Goal: Task Accomplishment & Management: Use online tool/utility

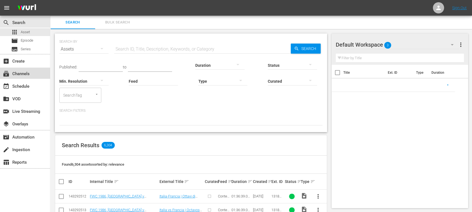
click at [30, 74] on div "subscriptions Channels" at bounding box center [15, 72] width 31 height 5
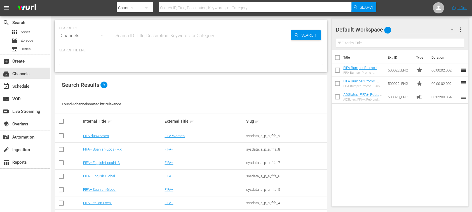
scroll to position [48, 0]
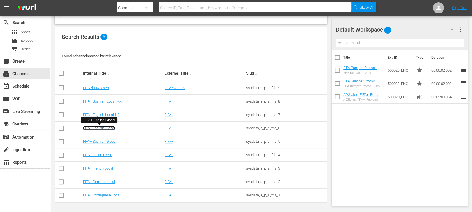
click at [109, 128] on link "FIFA+ English Global" at bounding box center [99, 128] width 32 height 4
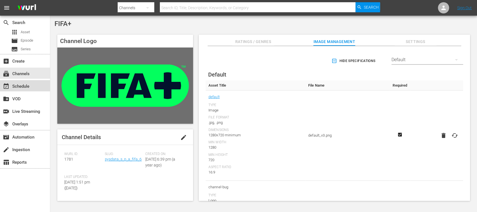
click at [22, 83] on div "event_available Schedule" at bounding box center [15, 85] width 31 height 5
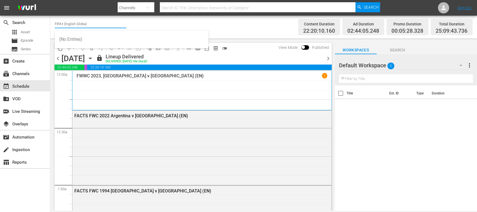
drag, startPoint x: 63, startPoint y: 24, endPoint x: 118, endPoint y: 21, distance: 54.6
click at [118, 21] on input "FIFA+ English Global" at bounding box center [91, 23] width 72 height 13
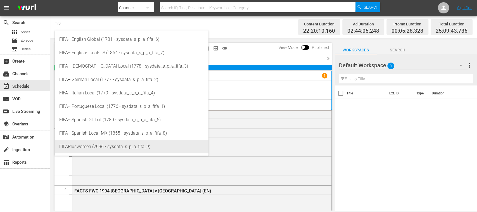
click at [115, 143] on div "FIFAPluswomen (2096 - sysdata_s_p_a_fifa_9)" at bounding box center [131, 146] width 145 height 13
type input "FIFAPluswomen (2096 - sysdata_s_p_a_fifa_9)"
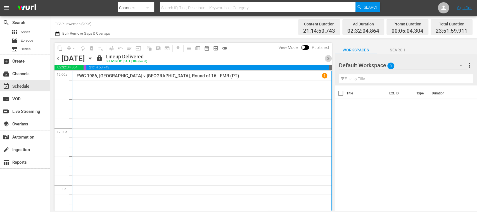
click at [331, 59] on span "chevron_right" at bounding box center [328, 58] width 7 height 7
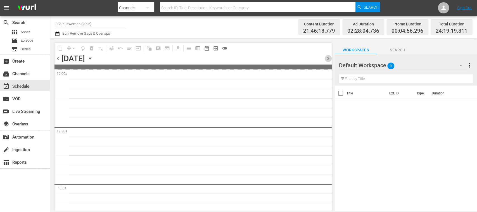
click at [329, 58] on span "chevron_right" at bounding box center [328, 58] width 7 height 7
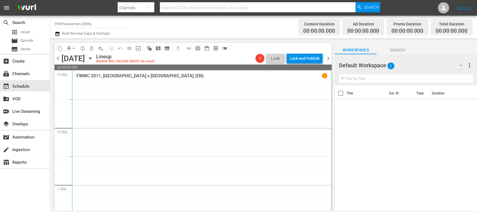
click at [329, 58] on span "chevron_right" at bounding box center [328, 58] width 7 height 7
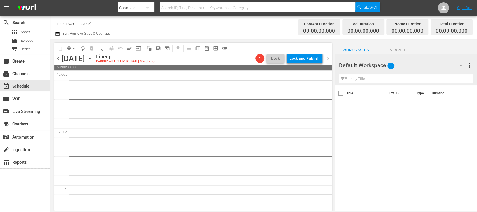
click at [329, 58] on span "chevron_right" at bounding box center [328, 58] width 7 height 7
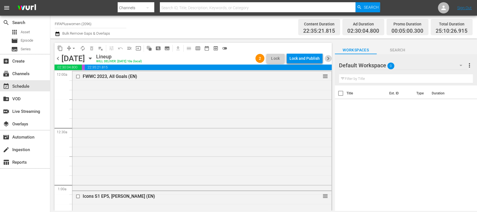
click at [329, 58] on span "chevron_right" at bounding box center [328, 58] width 7 height 7
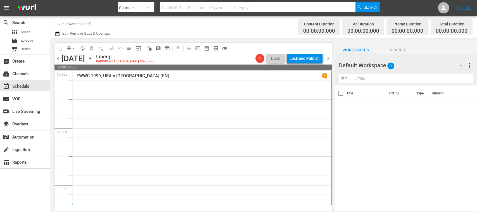
click at [331, 58] on span "chevron_right" at bounding box center [328, 58] width 7 height 7
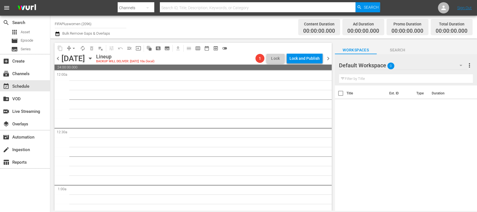
click at [330, 58] on span "chevron_right" at bounding box center [328, 58] width 7 height 7
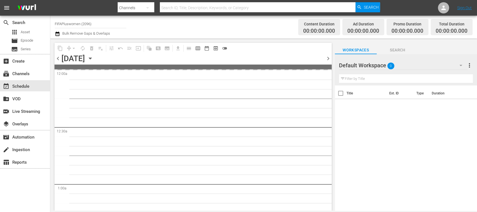
click at [330, 58] on span "chevron_right" at bounding box center [328, 58] width 7 height 7
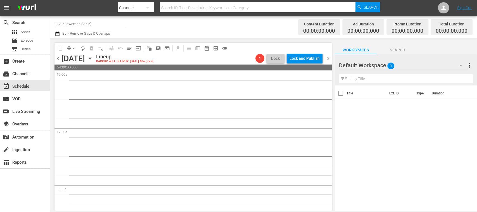
click at [328, 58] on span "chevron_right" at bounding box center [328, 58] width 7 height 7
click at [329, 59] on span "chevron_right" at bounding box center [328, 58] width 7 height 7
click at [32, 40] on span "Episode" at bounding box center [27, 41] width 13 height 6
